Goal: Obtain resource: Download file/media

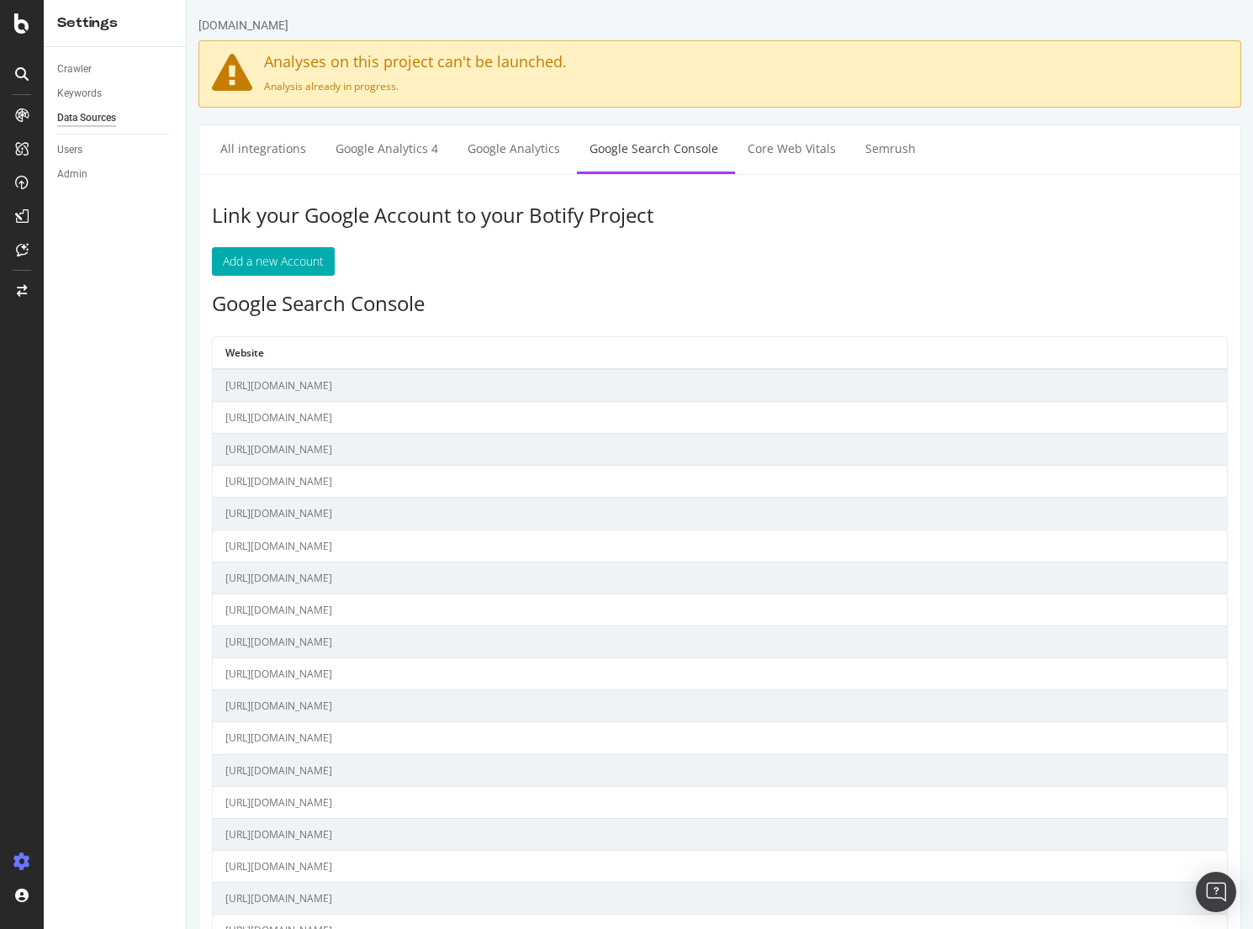
drag, startPoint x: 694, startPoint y: 314, endPoint x: 624, endPoint y: 315, distance: 69.8
click at [694, 314] on h3 "Google Search Console" at bounding box center [720, 304] width 1016 height 22
click at [109, 182] on div "SiteCrawler" at bounding box center [92, 189] width 60 height 17
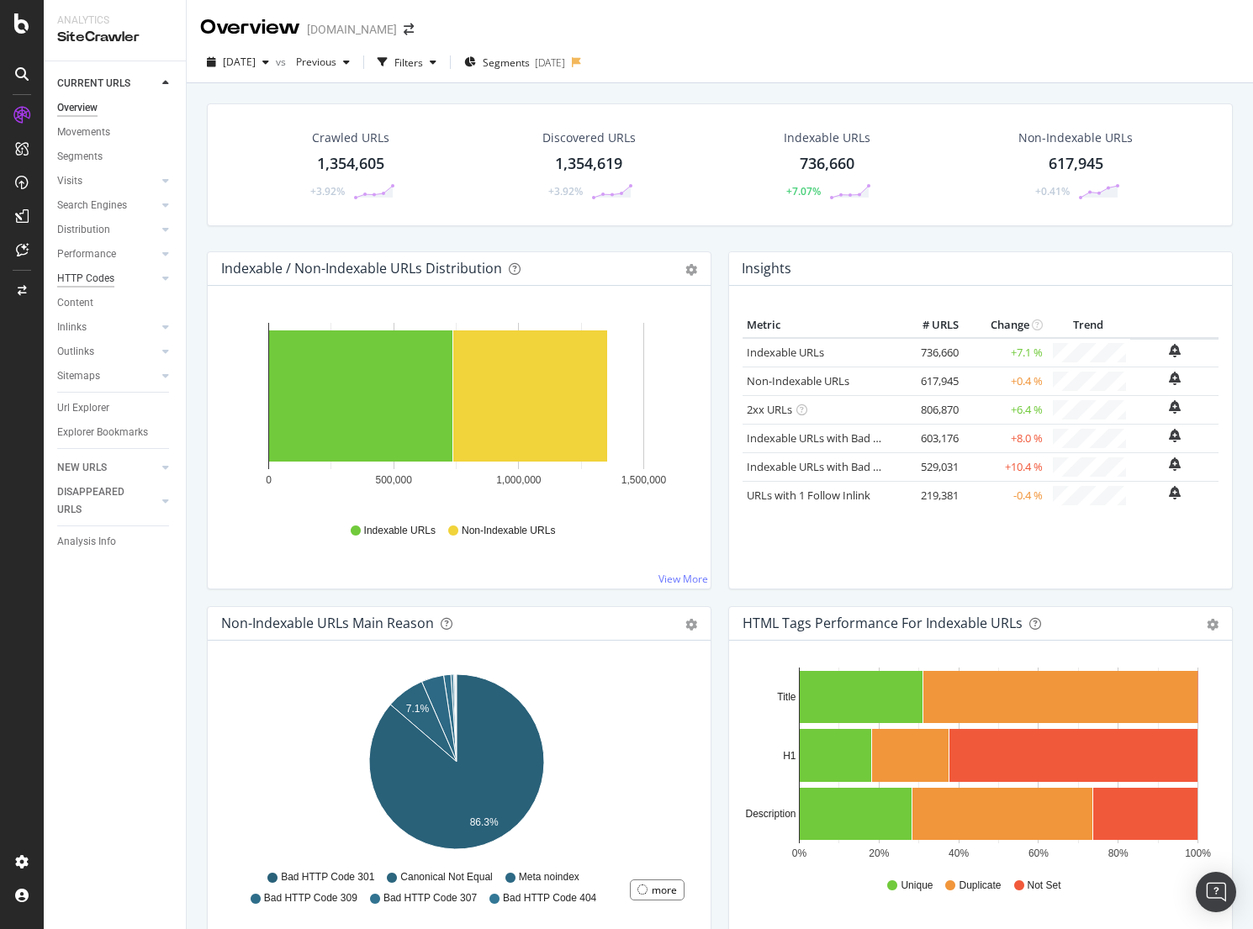
click at [108, 279] on div "HTTP Codes" at bounding box center [85, 279] width 57 height 18
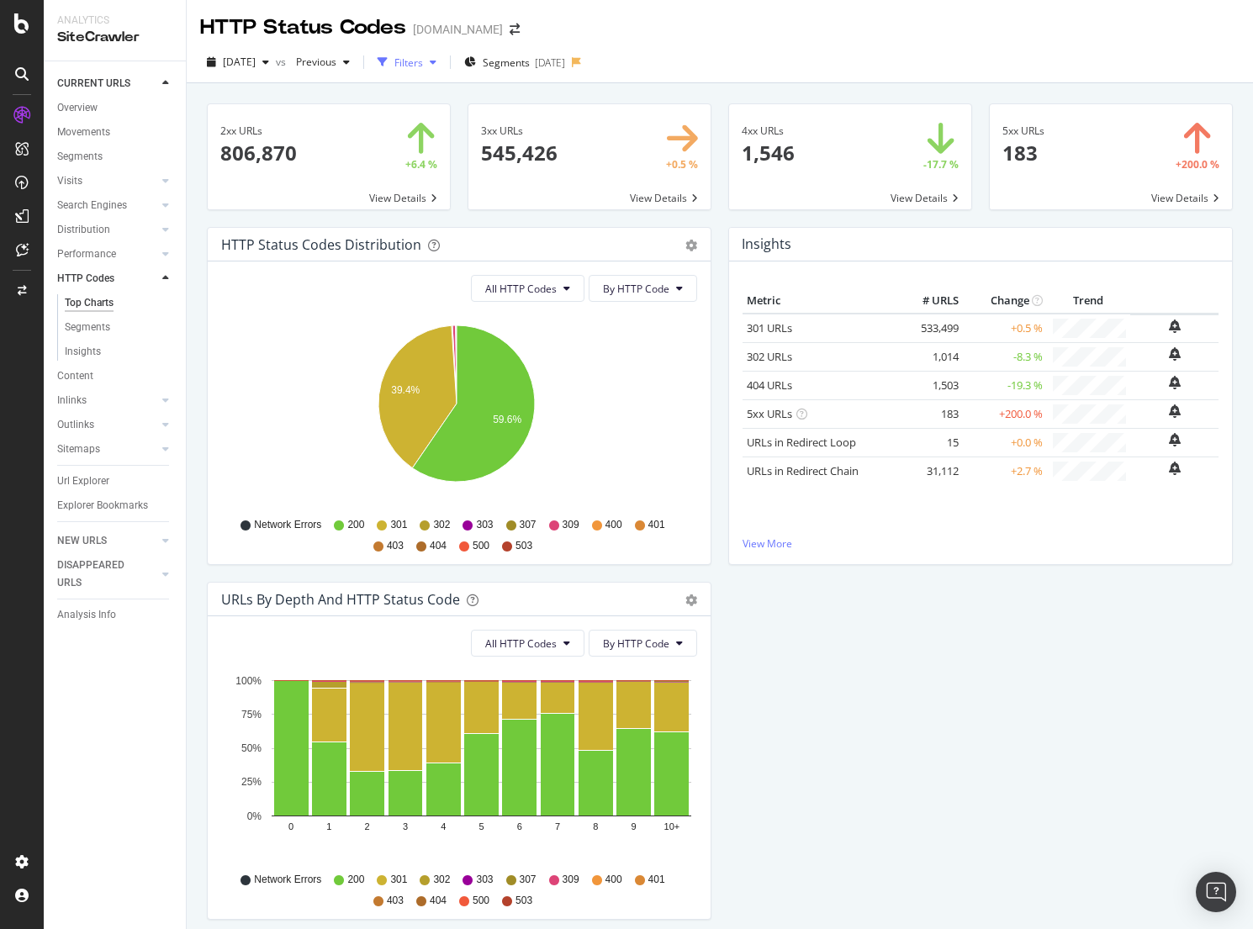
click at [423, 66] on div "Filters" at bounding box center [408, 63] width 29 height 14
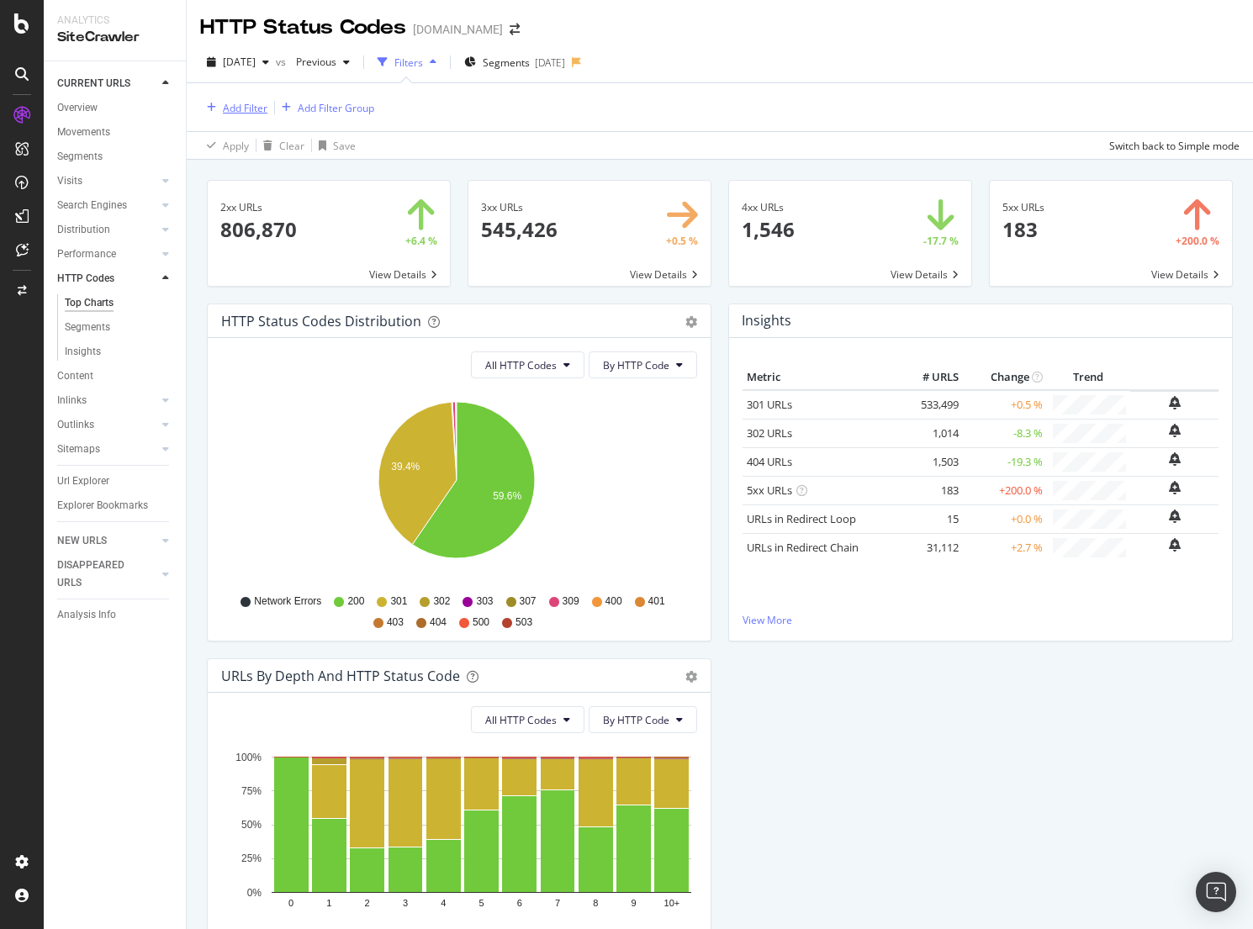
click at [255, 105] on div "Add Filter" at bounding box center [245, 108] width 45 height 14
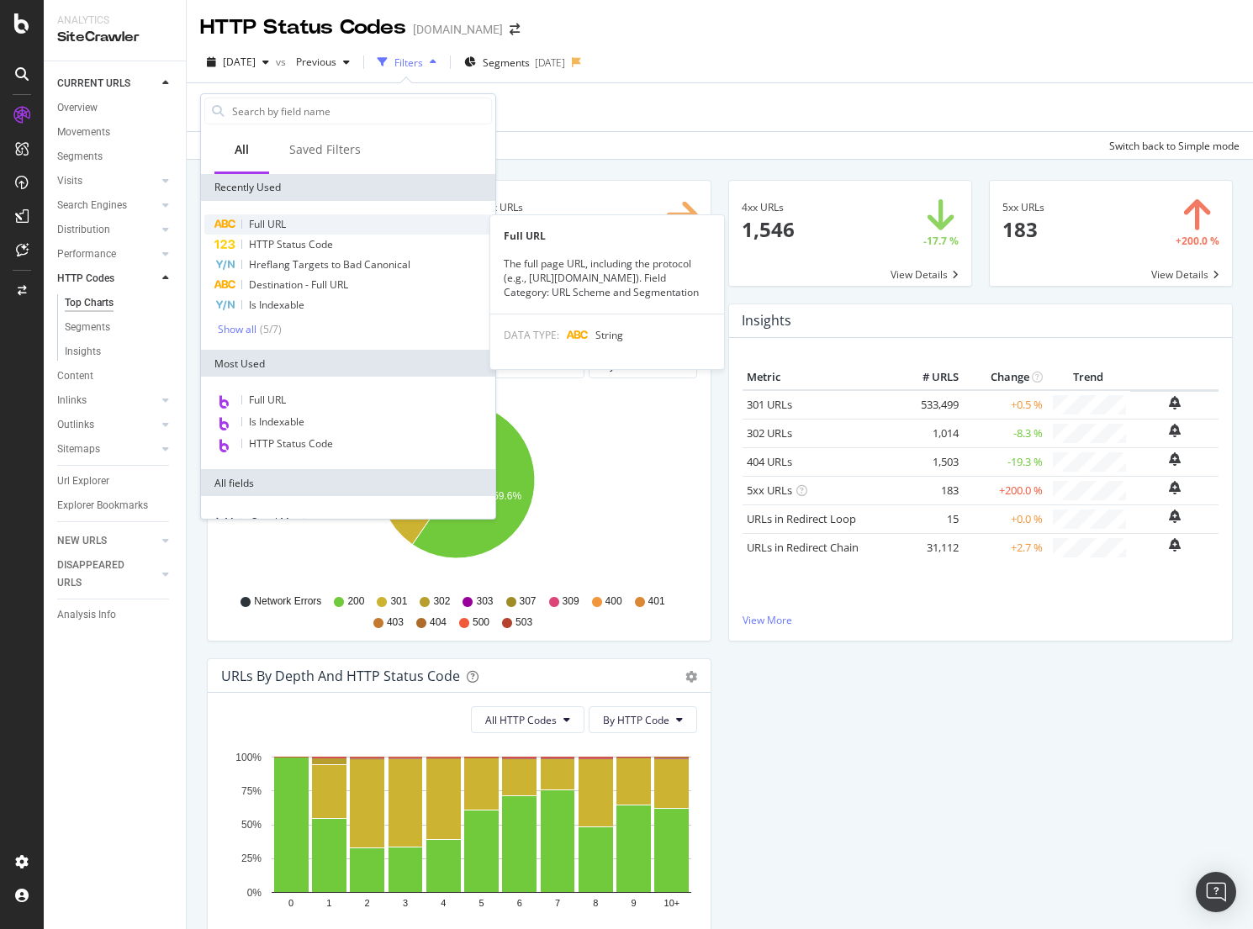
click at [277, 227] on span "Full URL" at bounding box center [267, 224] width 37 height 14
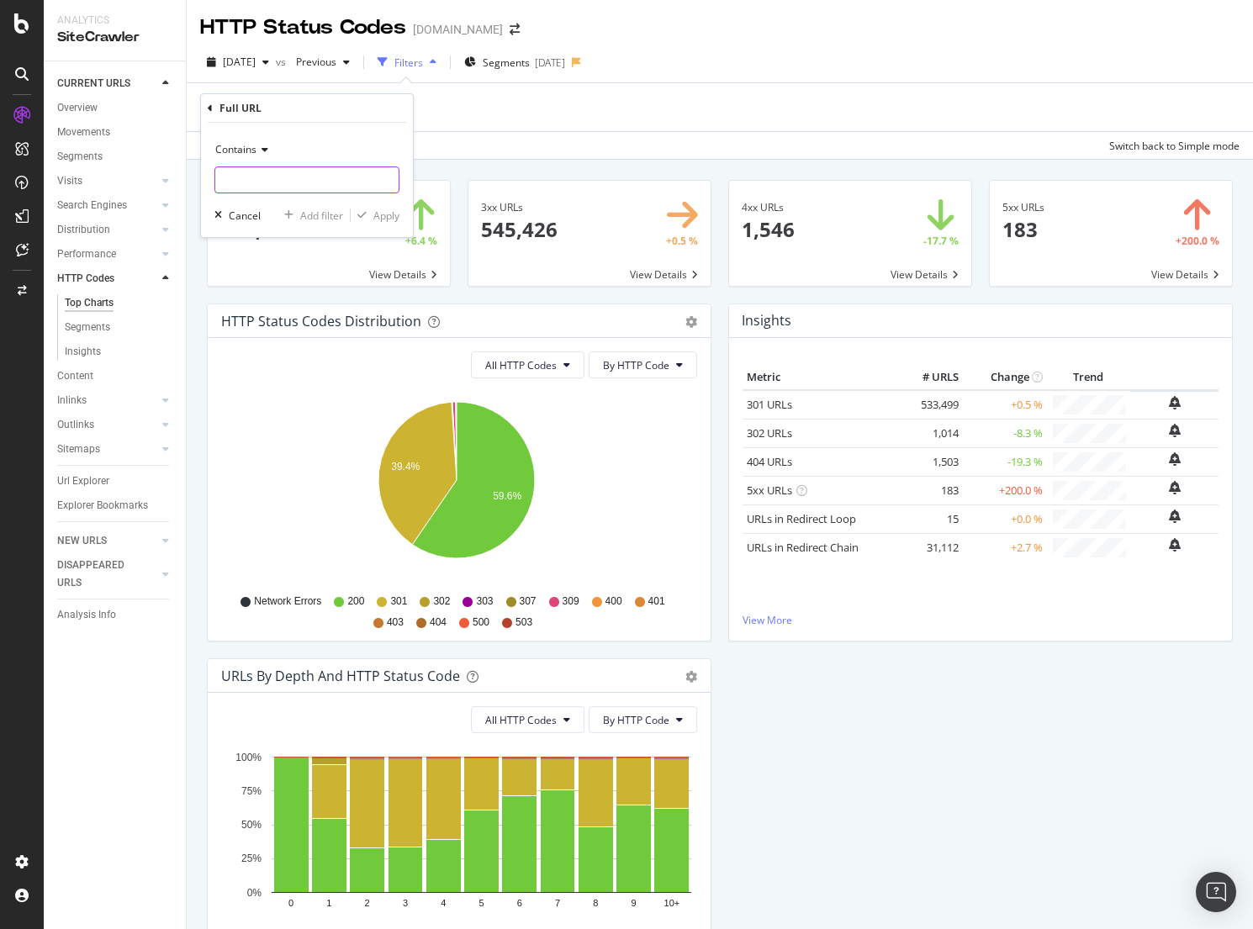
click at [287, 181] on input "text" at bounding box center [306, 180] width 183 height 27
paste input "[URL][DOMAIN_NAME]"
type input "[URL][DOMAIN_NAME]"
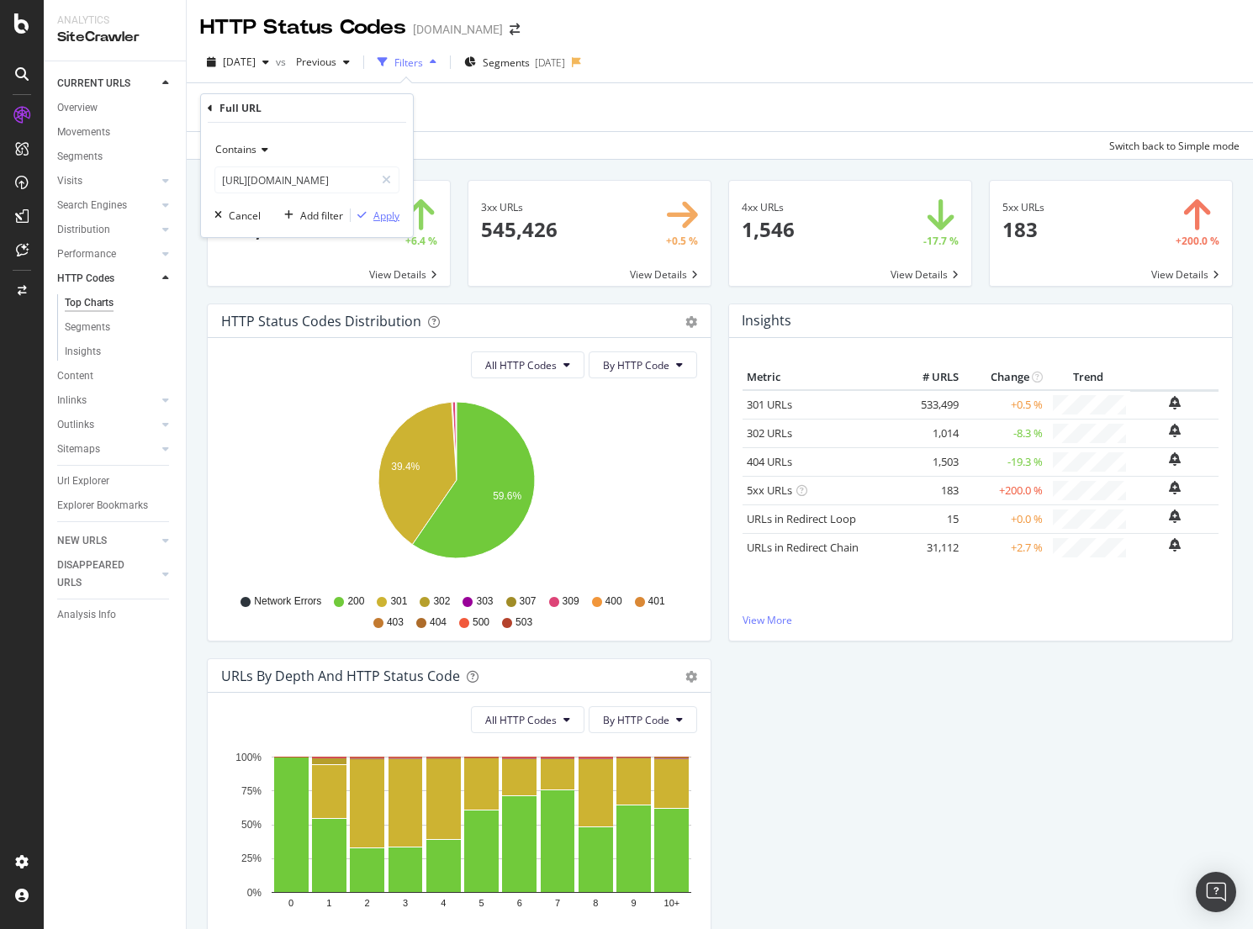
click at [369, 223] on div "Apply" at bounding box center [375, 215] width 49 height 15
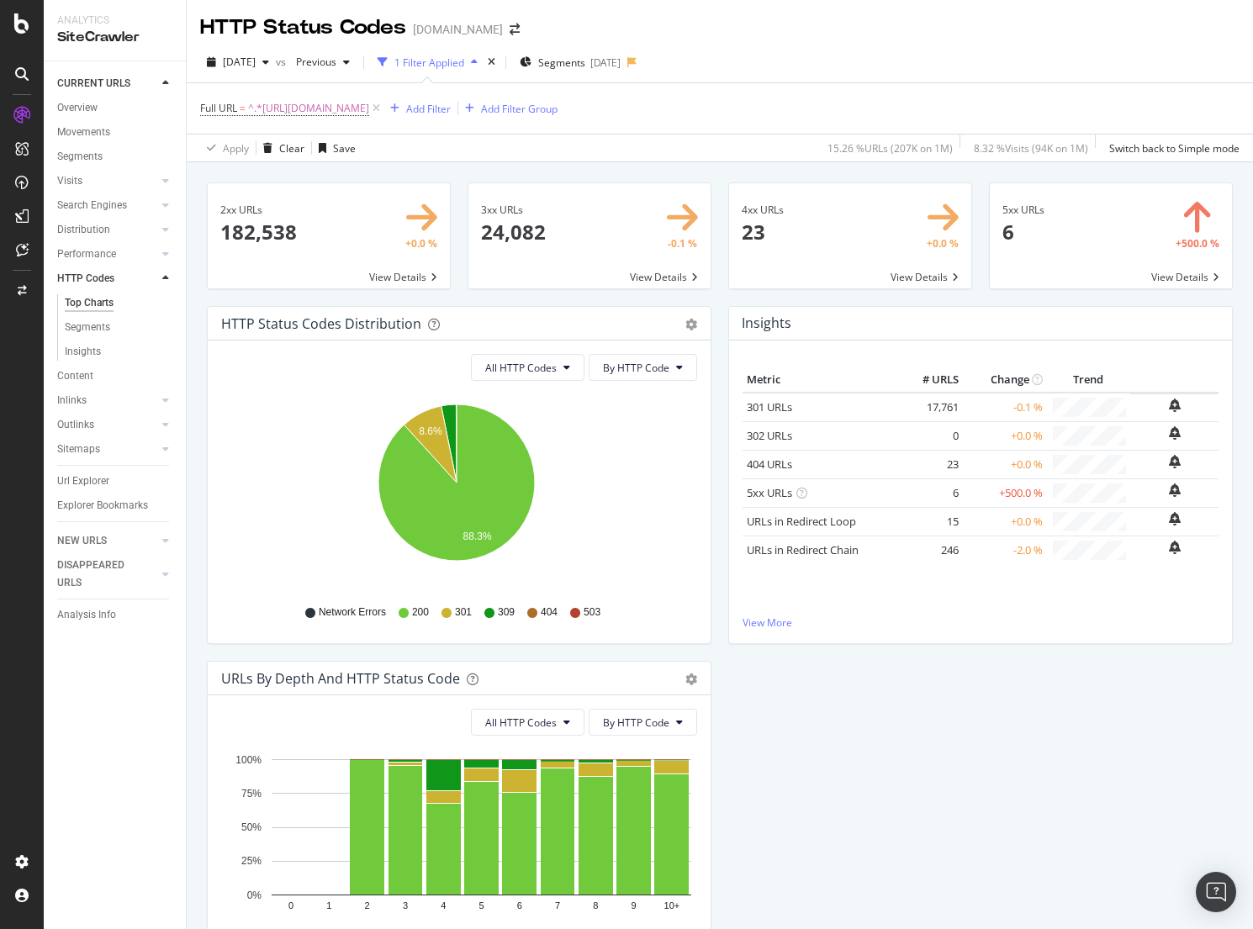
click at [778, 223] on span at bounding box center [850, 235] width 242 height 105
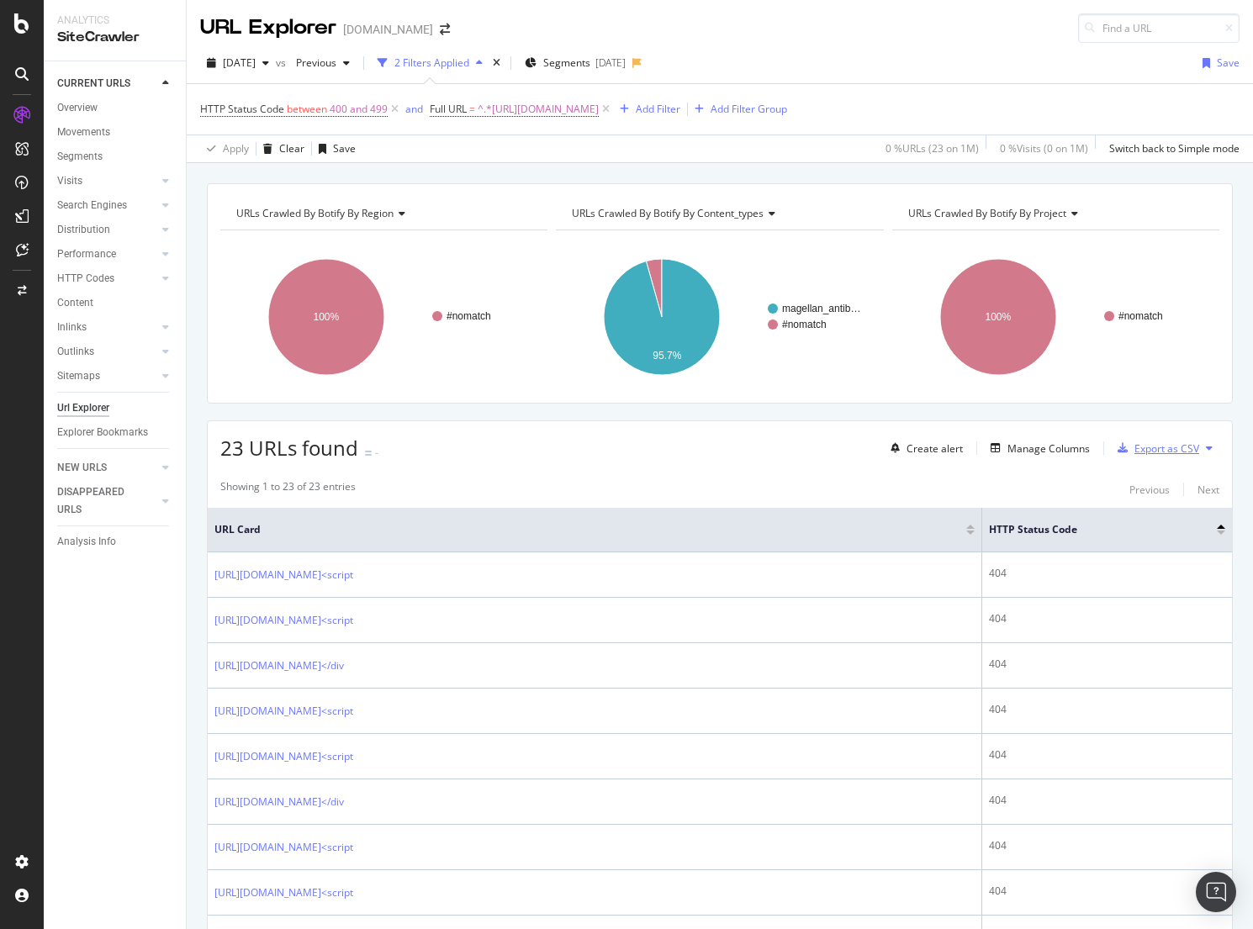
click at [1150, 450] on div "Export as CSV" at bounding box center [1166, 448] width 65 height 14
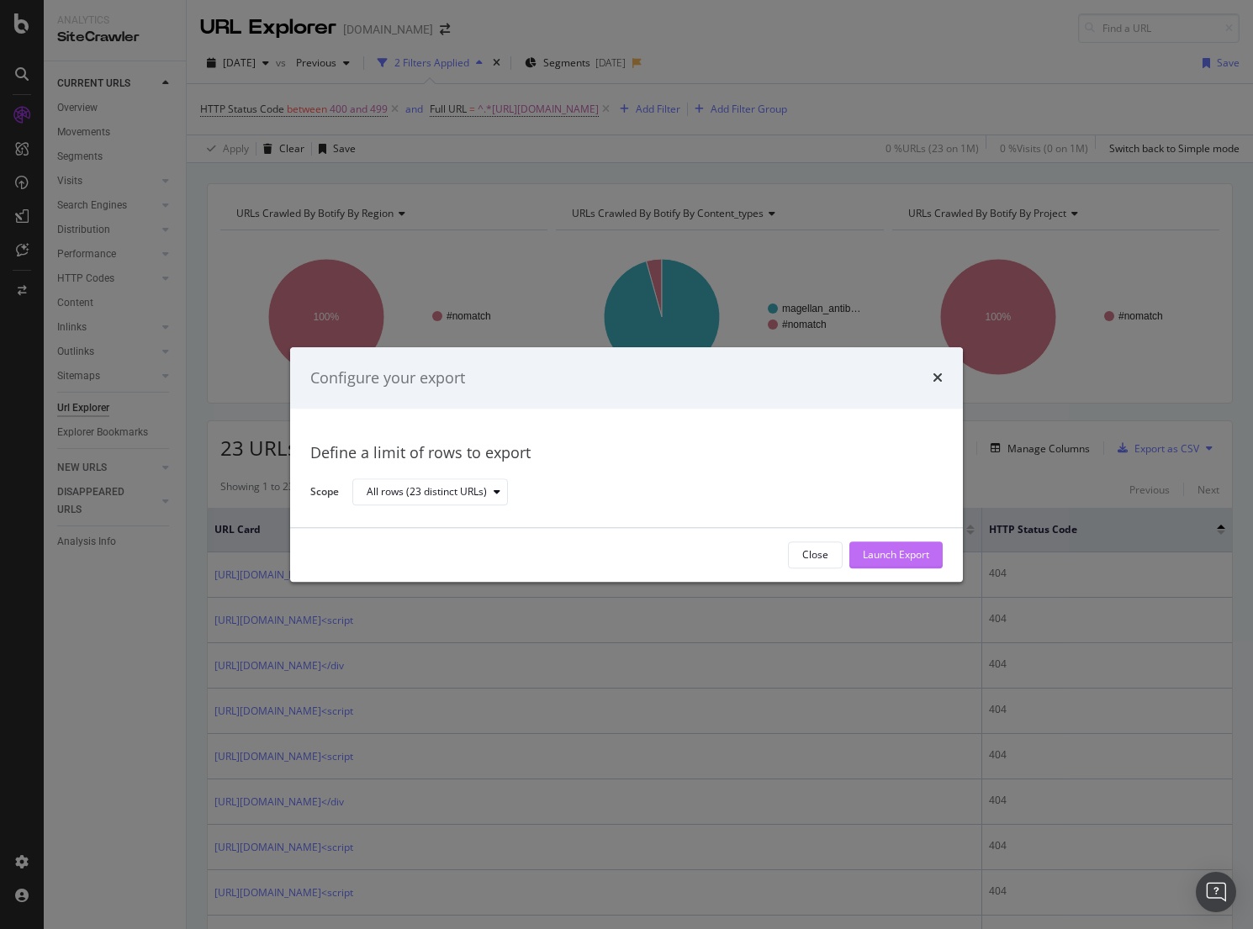
click at [875, 556] on div "Launch Export" at bounding box center [896, 555] width 66 height 14
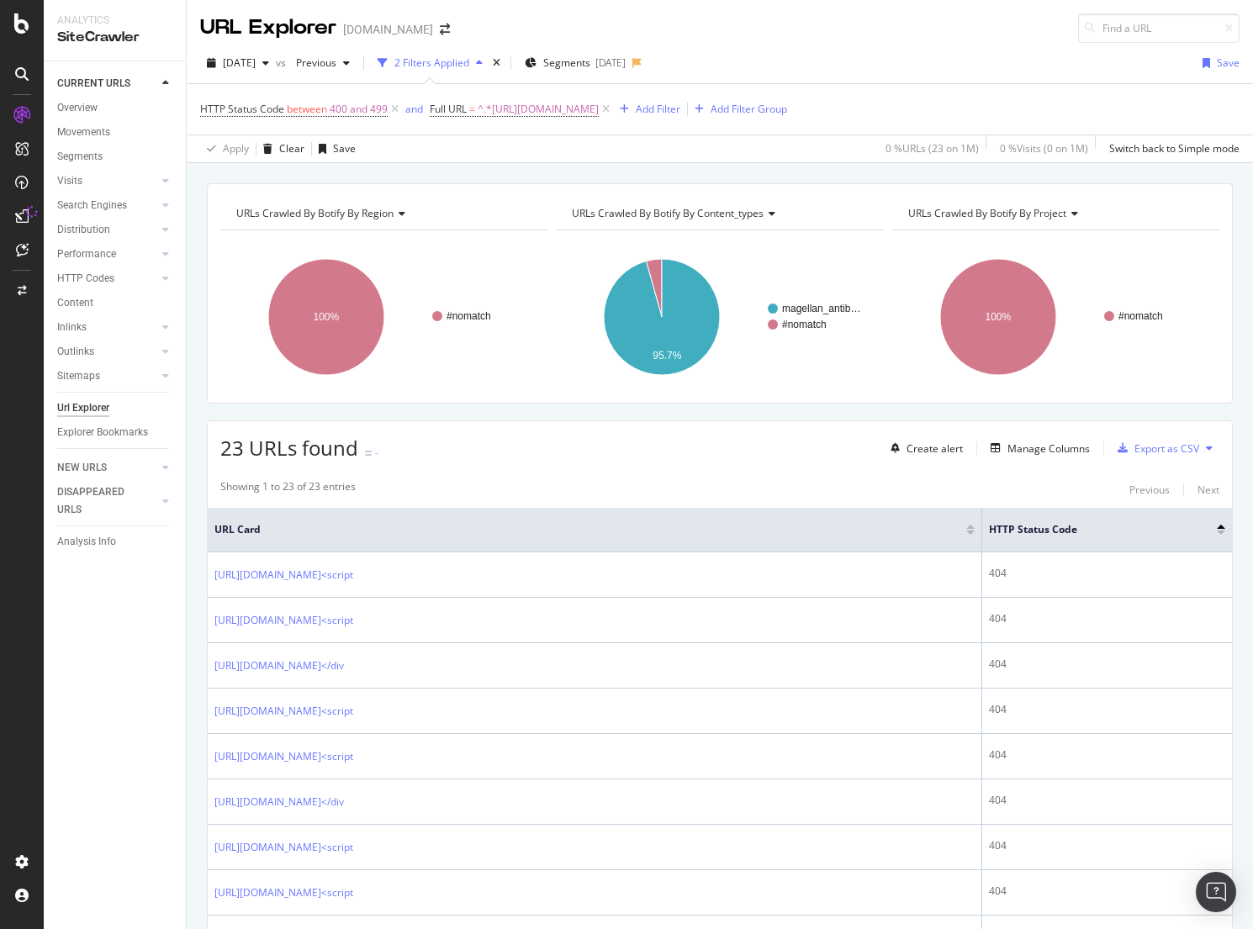
click at [972, 56] on div "[DATE] vs Previous 2 Filters Applied Segments [DATE] Save" at bounding box center [720, 67] width 1066 height 34
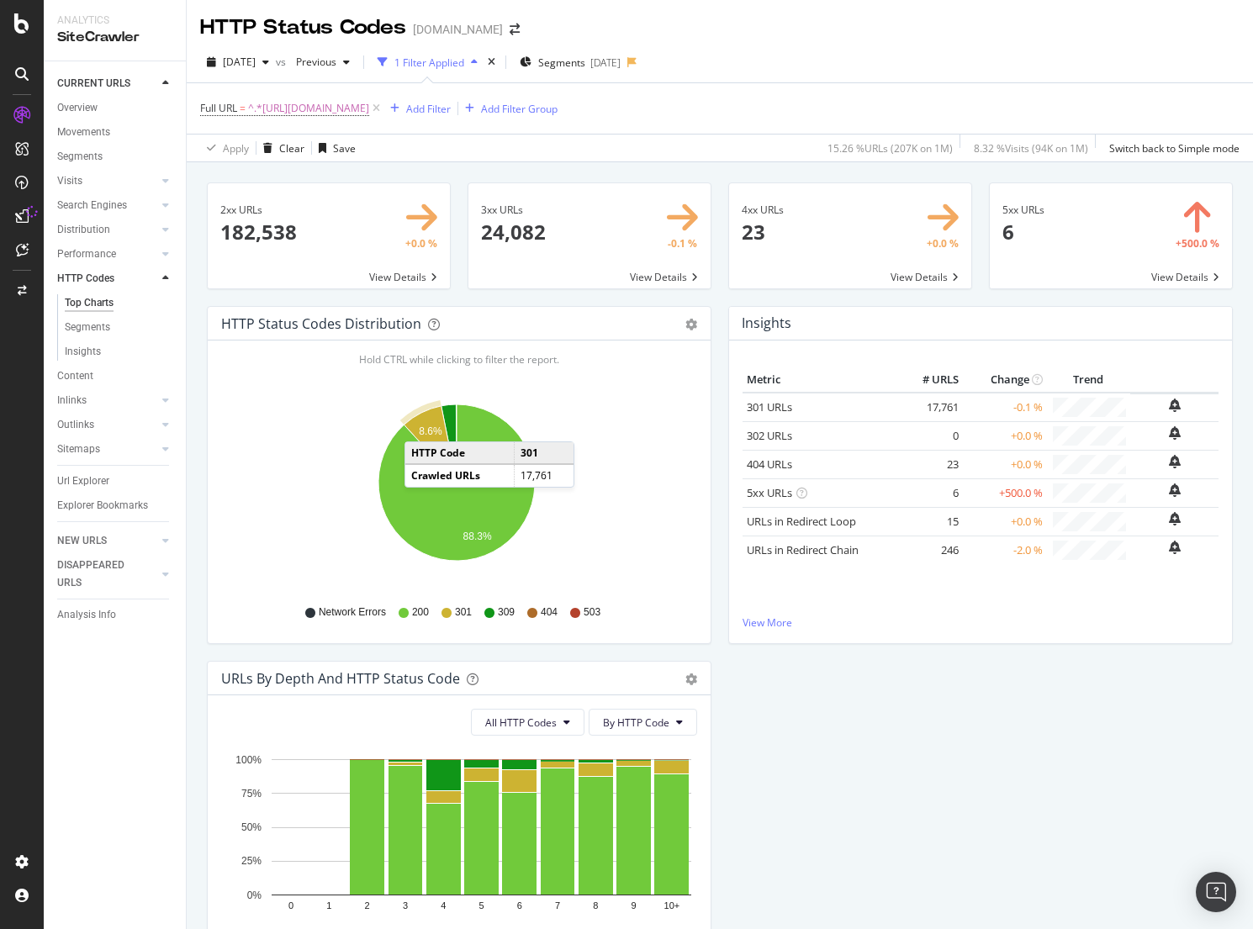
click at [299, 228] on span at bounding box center [329, 235] width 242 height 105
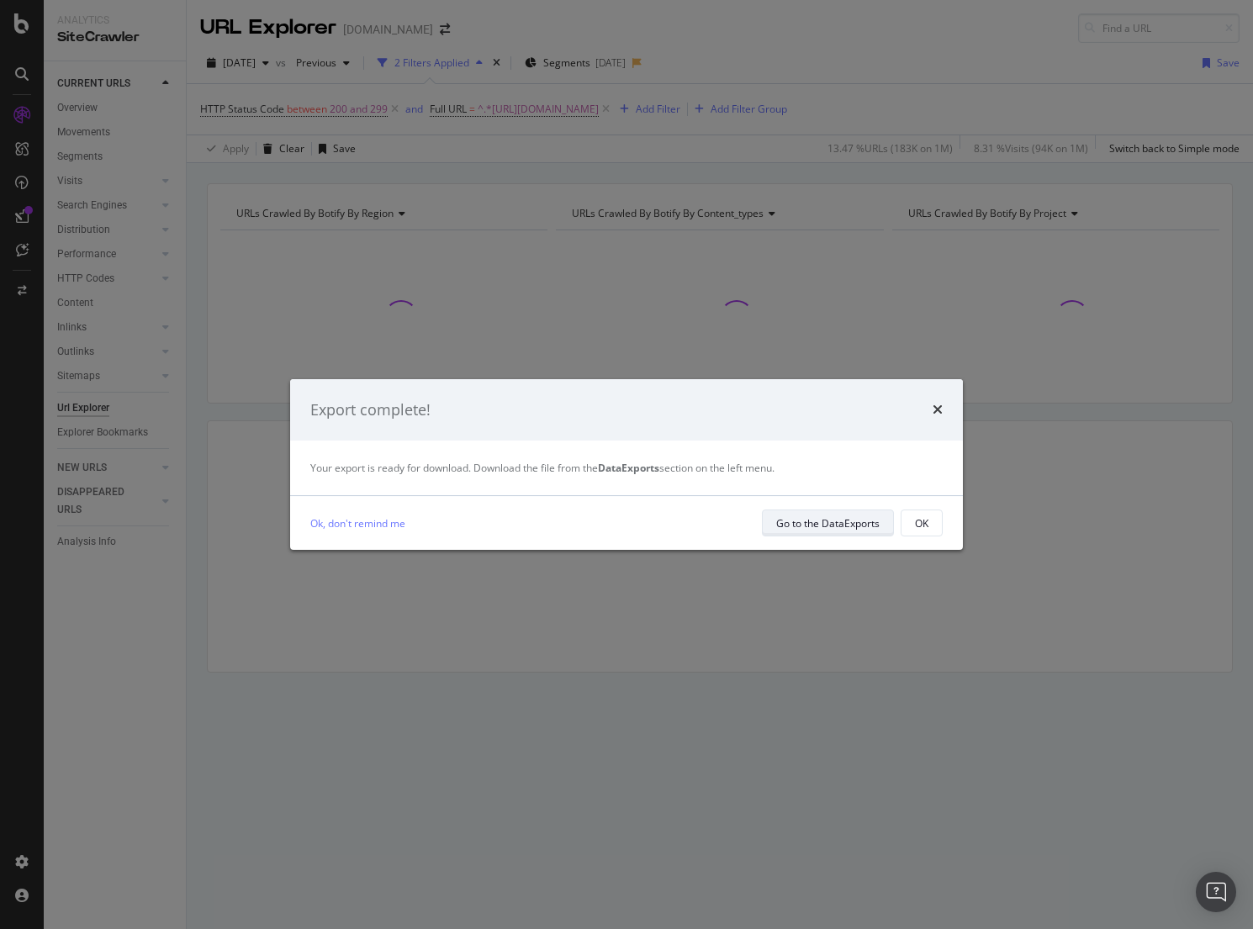
click at [832, 529] on div "Go to the DataExports" at bounding box center [827, 523] width 103 height 14
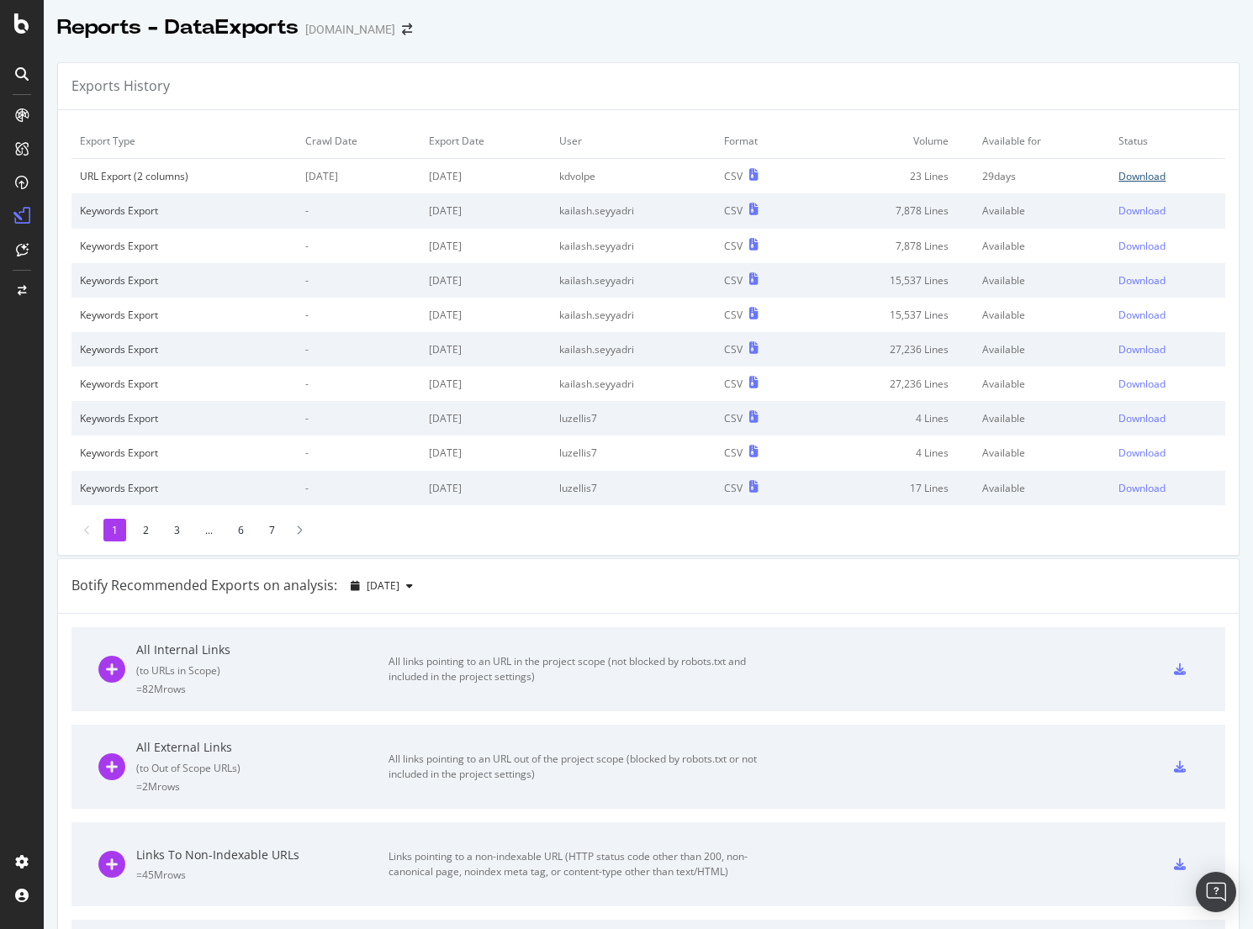
click at [1126, 181] on div "Download" at bounding box center [1141, 176] width 47 height 14
click at [595, 57] on div "Exports History Export Type Crawl Date Export Date User Format Volume Available…" at bounding box center [648, 890] width 1209 height 1682
